Goal: Check status: Check status

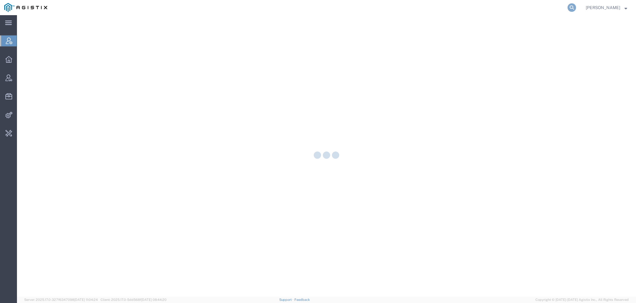
click at [574, 9] on icon at bounding box center [572, 7] width 8 height 8
paste input "56517502"
type input "56517502"
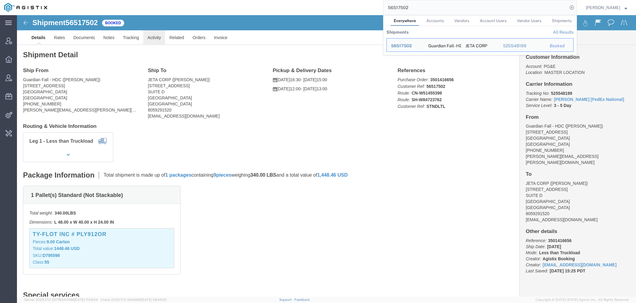
click link "Activity"
click div
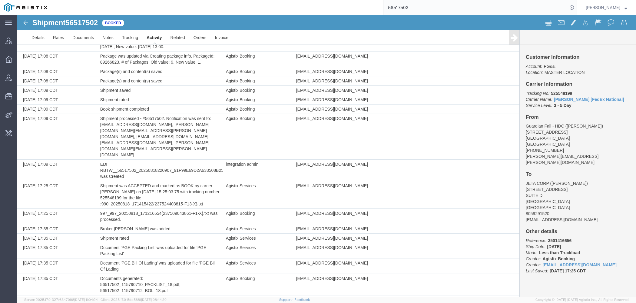
scroll to position [214, 0]
